Goal: Task Accomplishment & Management: Complete application form

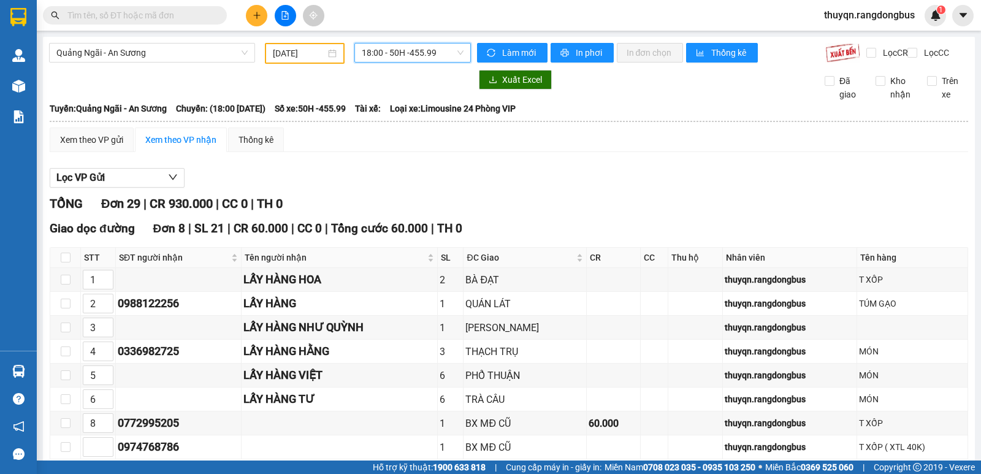
scroll to position [666, 0]
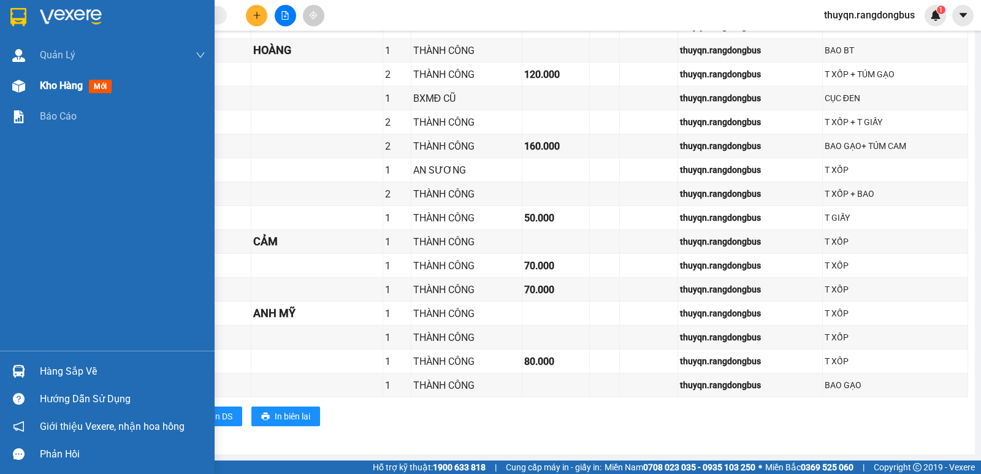
click at [55, 84] on span "Kho hàng" at bounding box center [61, 86] width 43 height 12
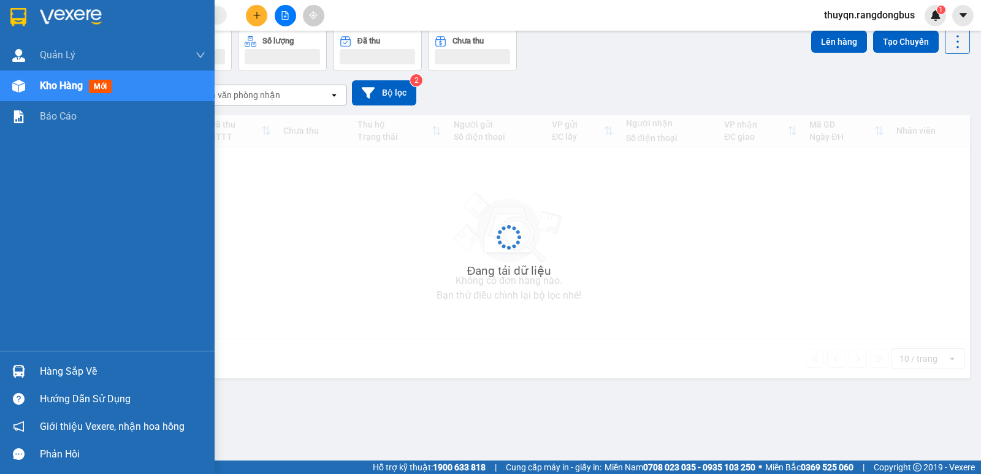
scroll to position [56, 0]
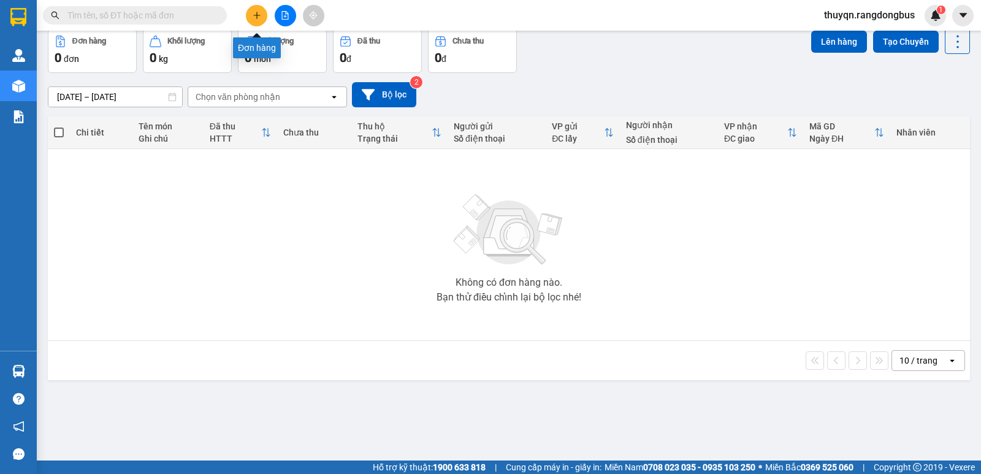
click at [257, 18] on icon "plus" at bounding box center [257, 15] width 9 height 9
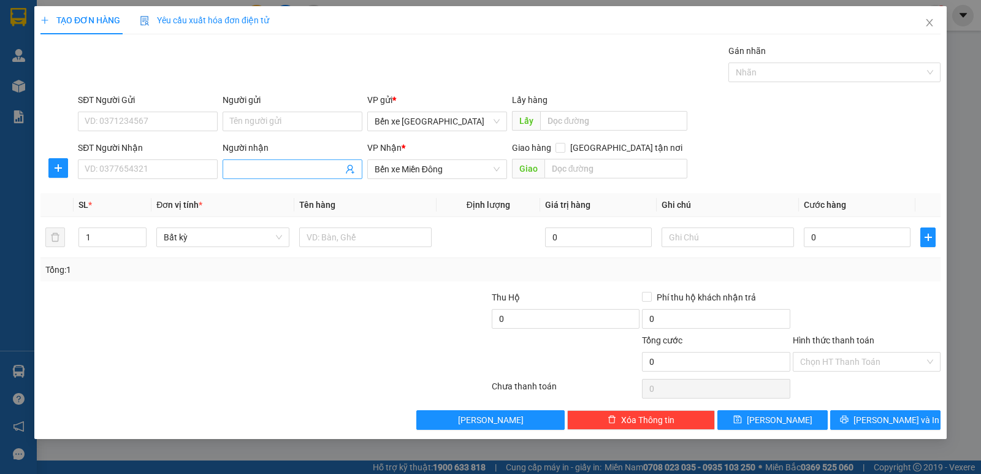
click at [270, 171] on input "Người nhận" at bounding box center [286, 168] width 113 height 13
type input "l"
type input "LẤY HÀNG CHÚ TẤN"
click at [595, 171] on input "text" at bounding box center [615, 169] width 143 height 20
type input "MỘ ĐỨ"
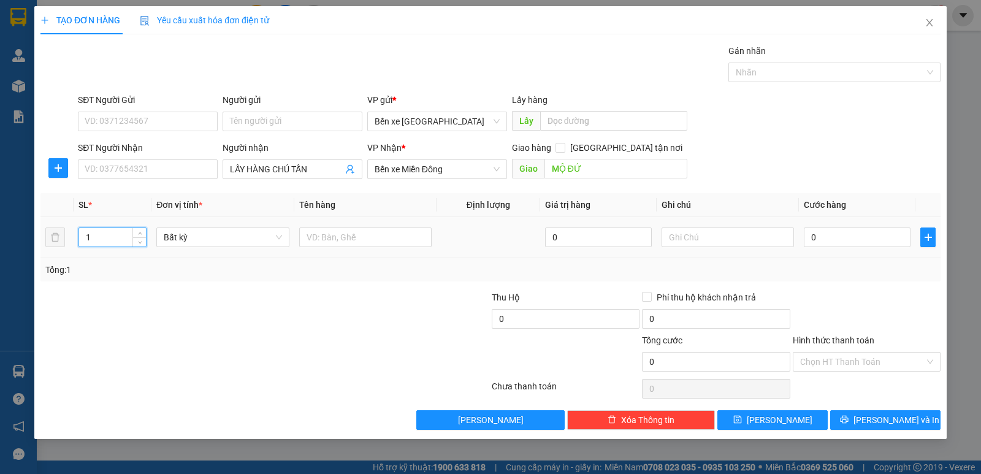
click at [101, 228] on input "1" at bounding box center [112, 237] width 67 height 18
type input "4"
click at [343, 234] on input "text" at bounding box center [365, 237] width 132 height 20
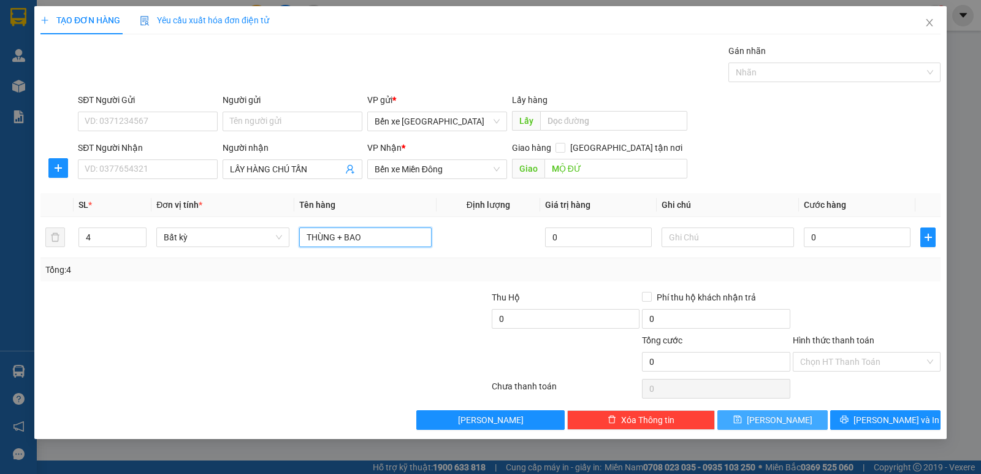
type input "THÙNG + BAO"
click at [805, 422] on button "[PERSON_NAME]" at bounding box center [772, 420] width 110 height 20
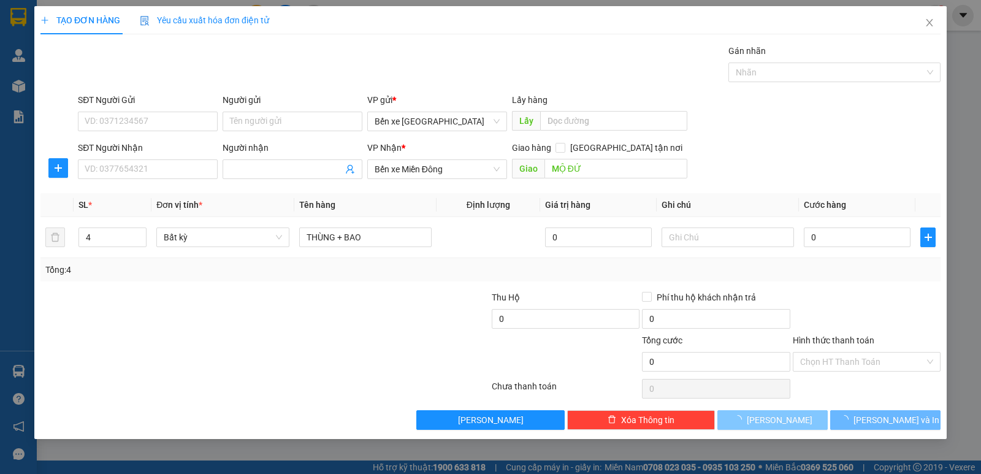
type input "1"
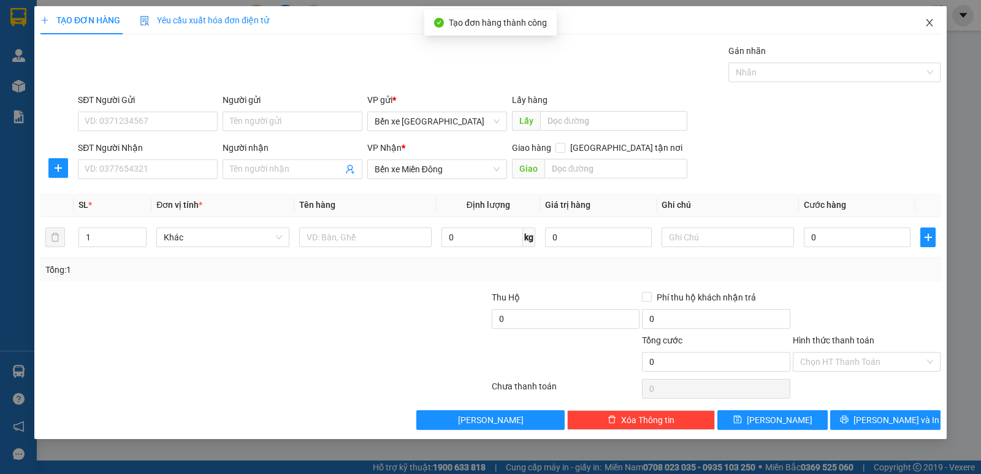
click at [929, 20] on icon "close" at bounding box center [929, 23] width 10 height 10
